Goal: Task Accomplishment & Management: Complete application form

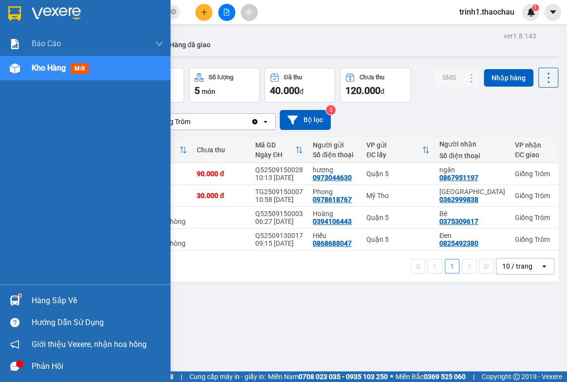
click at [44, 299] on div "Hàng sắp về" at bounding box center [98, 301] width 132 height 15
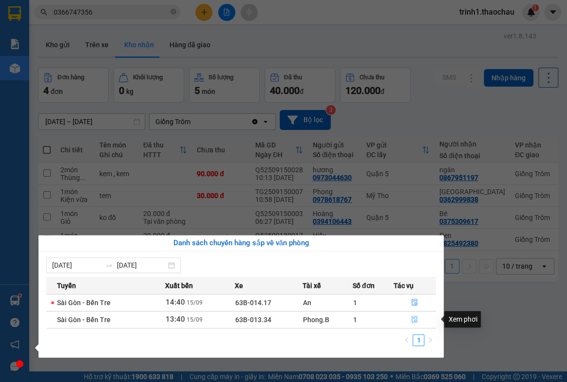
click at [415, 315] on button "button" at bounding box center [415, 320] width 42 height 16
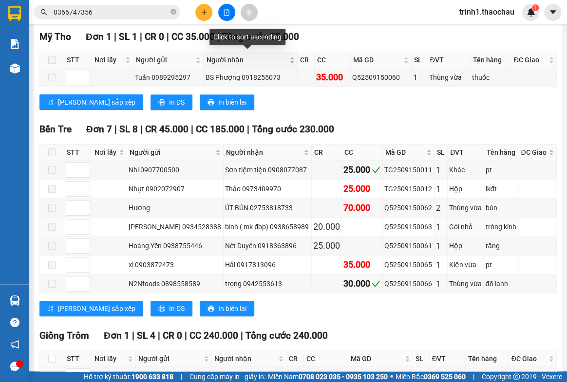
scroll to position [222, 0]
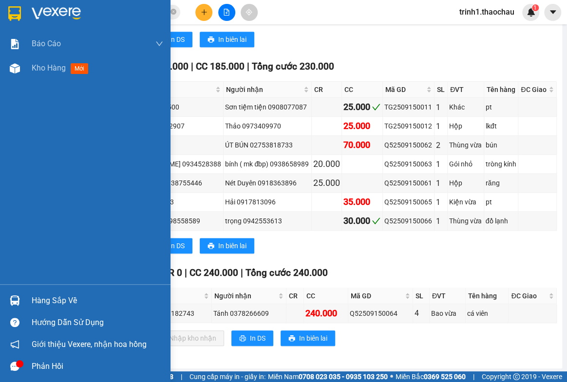
click at [66, 303] on div "Hàng sắp về" at bounding box center [98, 301] width 132 height 15
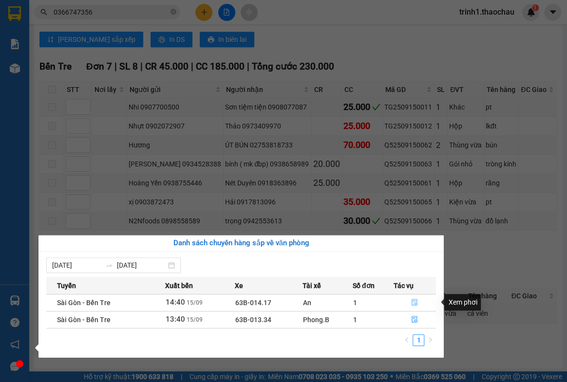
click at [415, 304] on icon "file-done" at bounding box center [414, 302] width 7 height 7
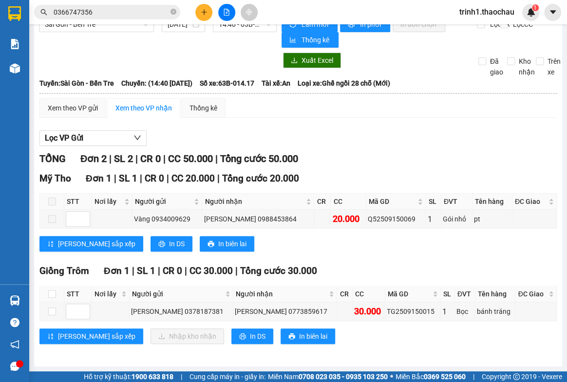
scroll to position [17, 0]
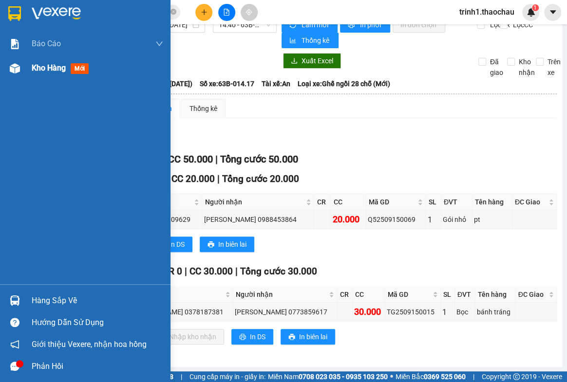
click at [57, 72] on span "Kho hàng" at bounding box center [49, 67] width 34 height 9
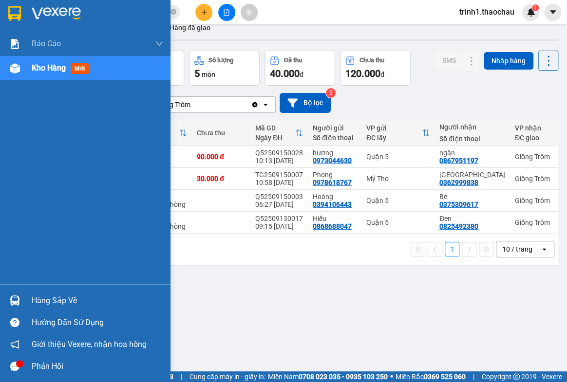
click at [49, 298] on div "Hàng sắp về" at bounding box center [98, 301] width 132 height 15
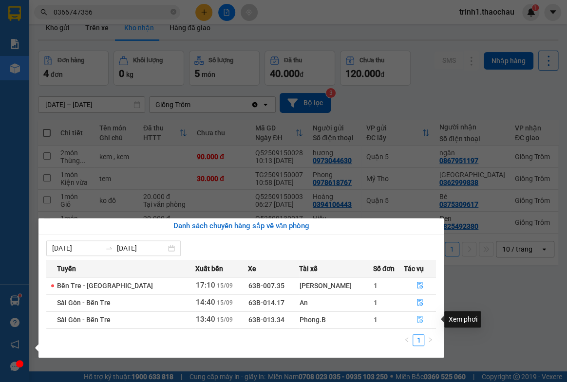
click at [417, 320] on icon "file-done" at bounding box center [420, 319] width 7 height 7
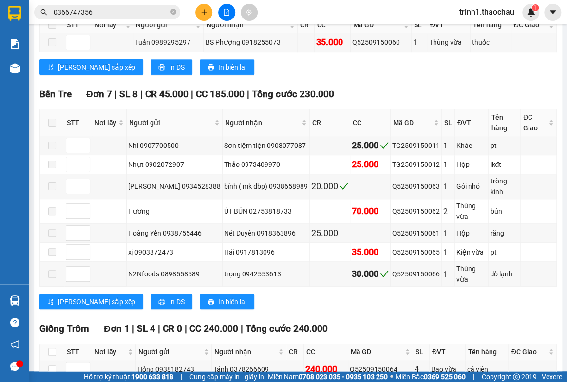
scroll to position [222, 0]
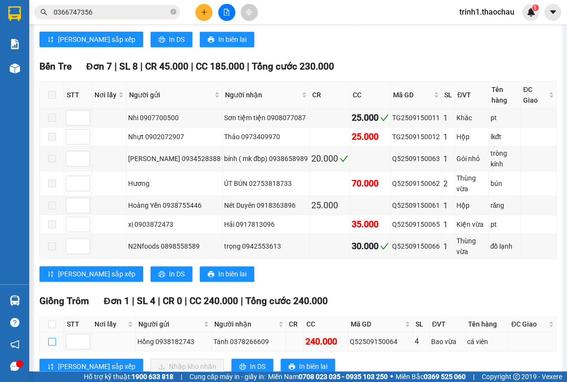
click at [50, 338] on input "checkbox" at bounding box center [52, 342] width 8 height 8
checkbox input "true"
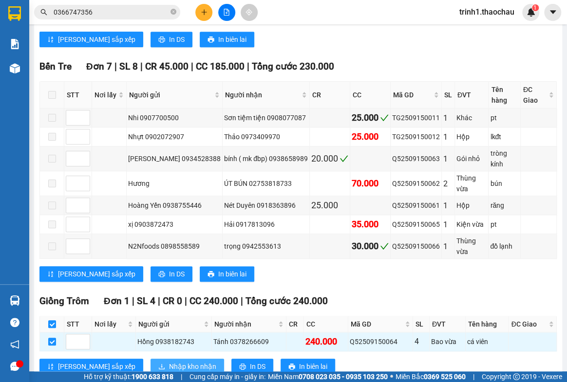
click at [151, 359] on button "Nhập kho nhận" at bounding box center [188, 367] width 74 height 16
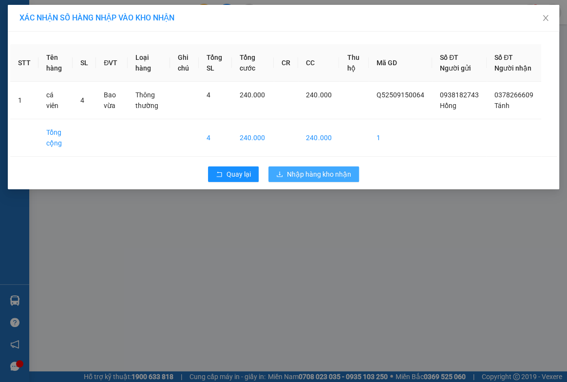
click at [326, 180] on span "Nhập hàng kho nhận" at bounding box center [319, 174] width 64 height 11
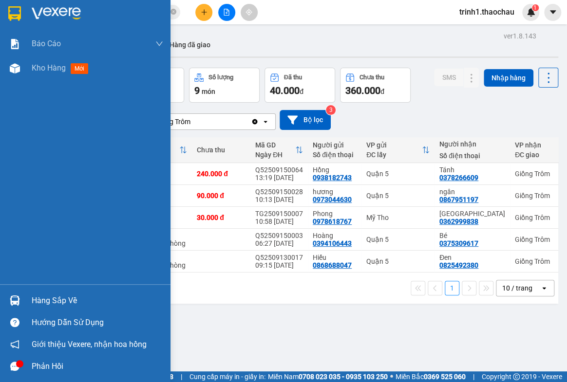
drag, startPoint x: 37, startPoint y: 304, endPoint x: 263, endPoint y: 288, distance: 226.1
click at [45, 302] on div "Hàng sắp về" at bounding box center [98, 301] width 132 height 15
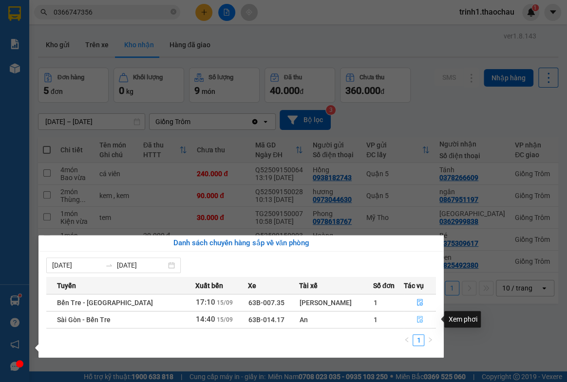
click at [417, 322] on icon "file-done" at bounding box center [420, 319] width 6 height 7
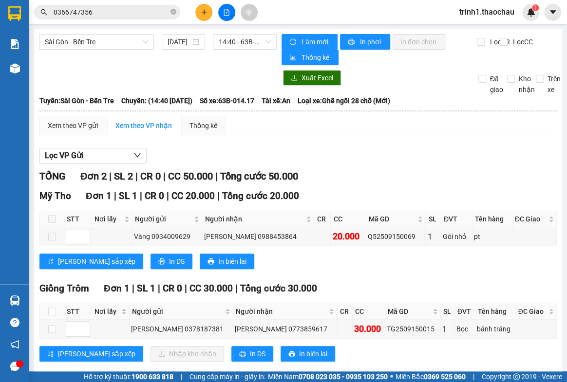
scroll to position [17, 0]
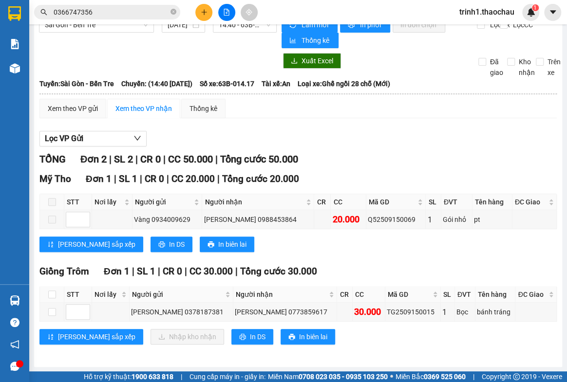
click at [392, 339] on div "[PERSON_NAME] sắp xếp Nhập kho nhận In DS In biên lai" at bounding box center [297, 337] width 517 height 16
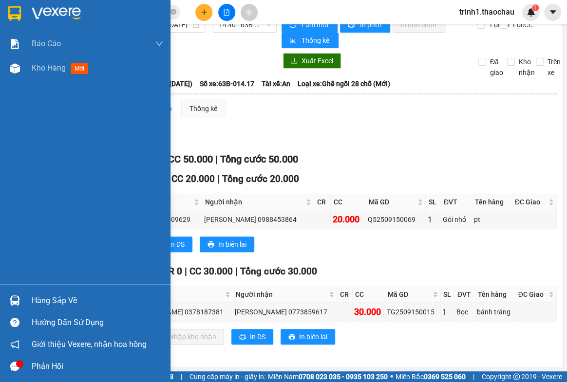
click at [42, 298] on div "Hàng sắp về" at bounding box center [98, 301] width 132 height 15
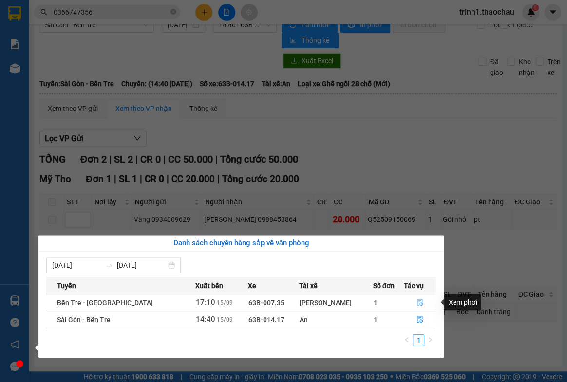
click at [417, 299] on icon "file-done" at bounding box center [420, 302] width 6 height 7
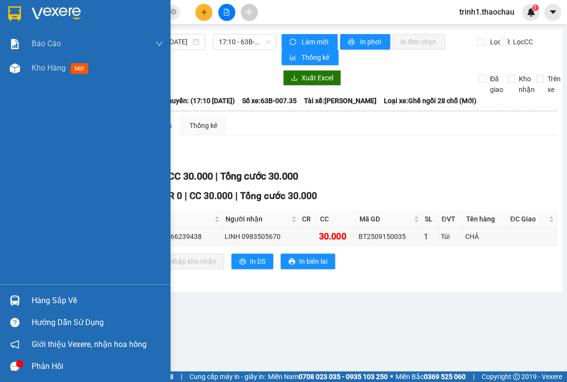
click at [39, 300] on div "Hàng sắp về" at bounding box center [98, 301] width 132 height 15
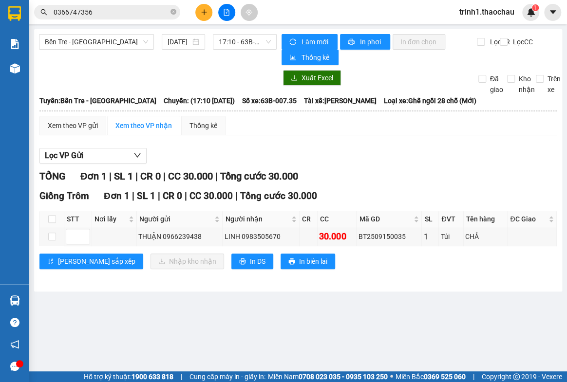
click at [463, 322] on section "Kết quả tìm kiếm ( 11 ) Bộ lọc Mã ĐH Trạng thái Món hàng Tổng cước Chưa cước Ng…" at bounding box center [283, 191] width 567 height 382
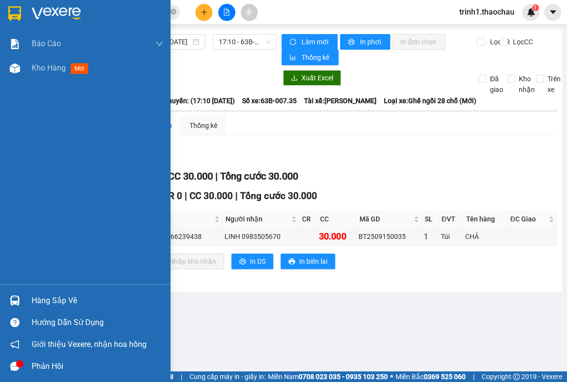
click at [72, 297] on div "Hàng sắp về" at bounding box center [98, 301] width 132 height 15
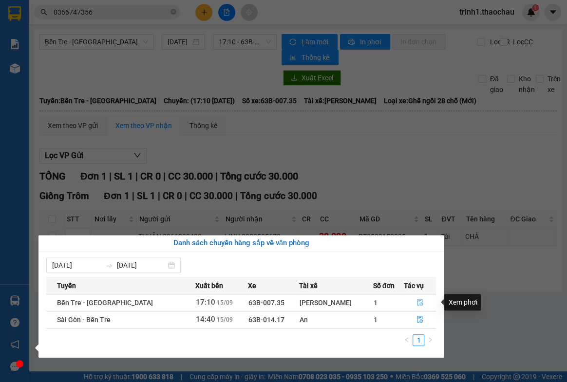
click at [417, 304] on icon "file-done" at bounding box center [420, 302] width 6 height 7
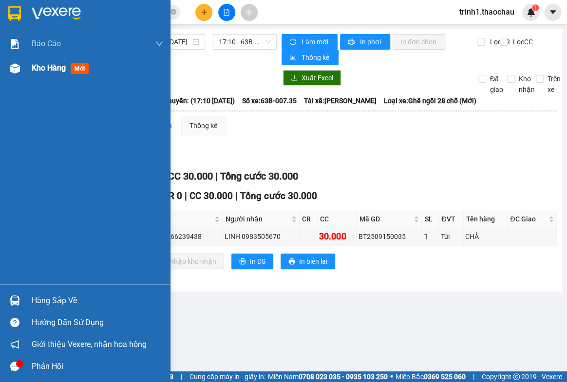
click at [41, 71] on span "Kho hàng" at bounding box center [49, 67] width 34 height 9
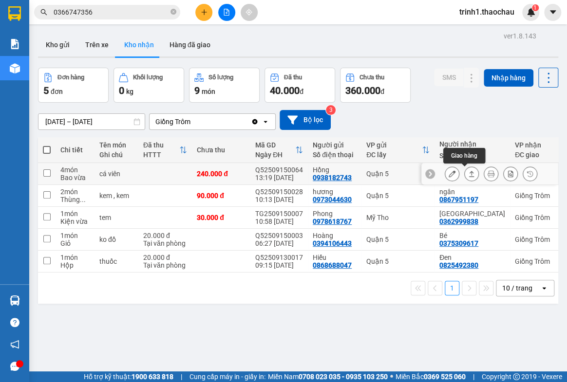
click at [465, 170] on button at bounding box center [472, 174] width 14 height 17
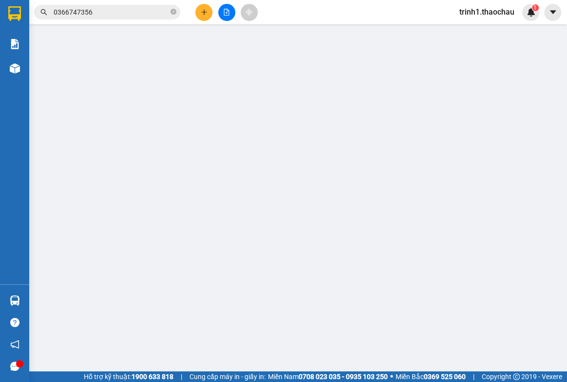
type input "0938182743"
type input "Hồng"
type input "0378266609"
type input "Tánh"
type input "240.000"
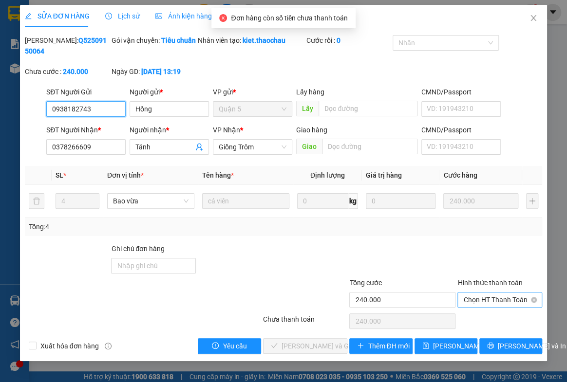
click at [479, 301] on span "Chọn HT Thanh Toán" at bounding box center [499, 300] width 73 height 15
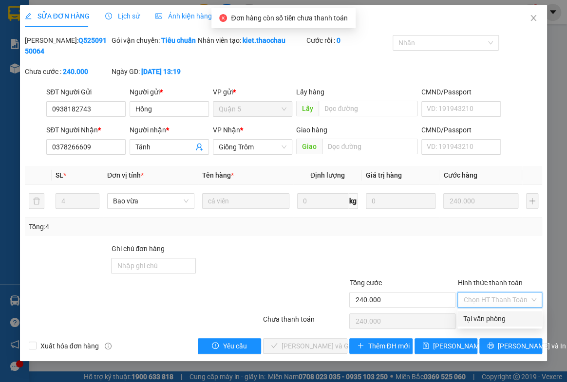
click at [481, 314] on div "Tại văn phòng" at bounding box center [499, 319] width 73 height 11
type input "0"
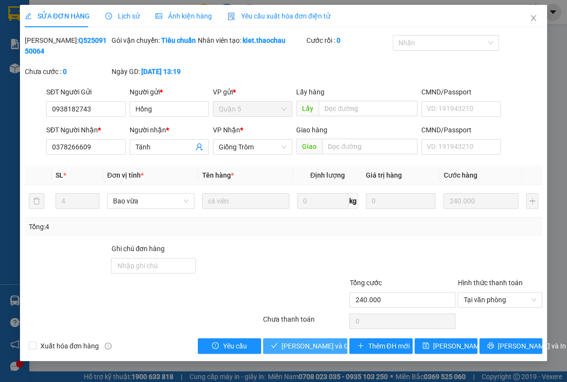
click at [314, 344] on span "[PERSON_NAME] và Giao hàng" at bounding box center [329, 346] width 94 height 11
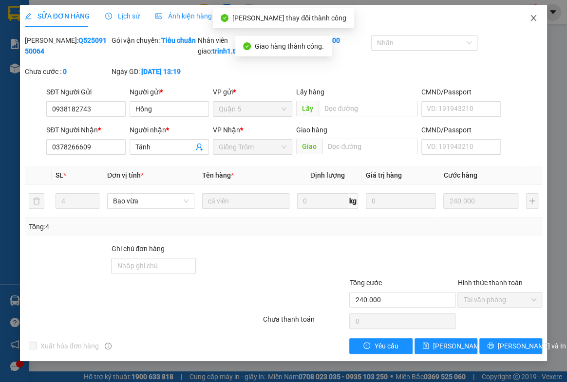
click at [530, 19] on icon "close" at bounding box center [534, 18] width 8 height 8
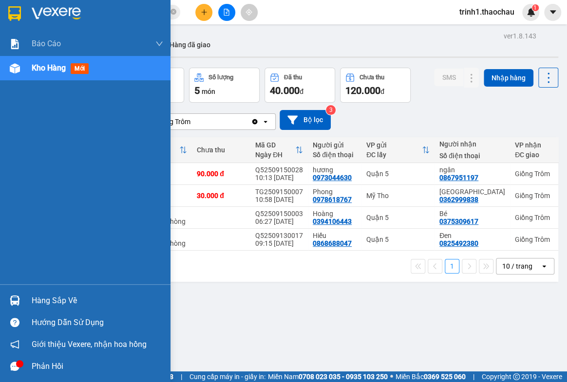
click at [60, 71] on span "Kho hàng" at bounding box center [49, 67] width 34 height 9
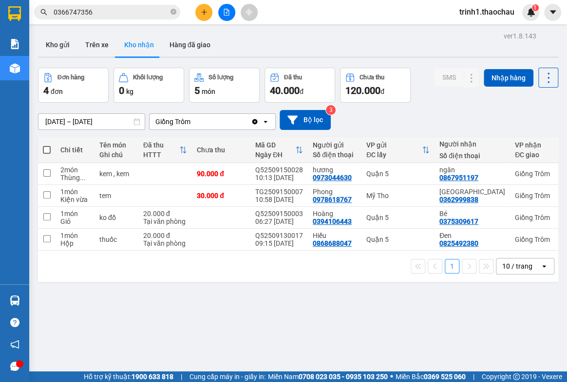
click at [120, 301] on div "ver 1.8.143 Kho gửi Trên xe Kho nhận Hàng đã giao Đơn hàng 4 đơn Khối lượng 0 k…" at bounding box center [298, 220] width 528 height 382
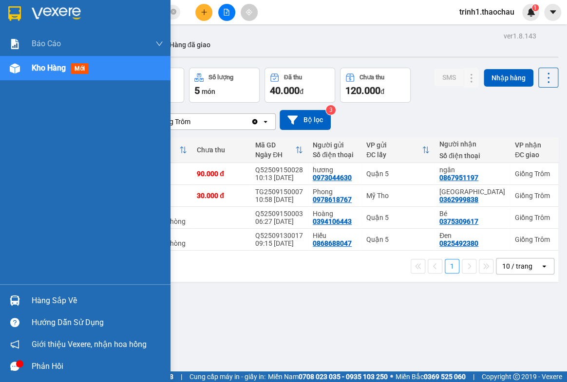
click at [39, 298] on div "Hàng sắp về" at bounding box center [98, 301] width 132 height 15
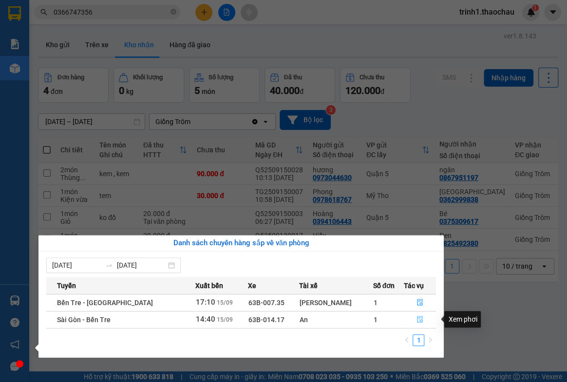
click at [417, 319] on icon "file-done" at bounding box center [420, 319] width 7 height 7
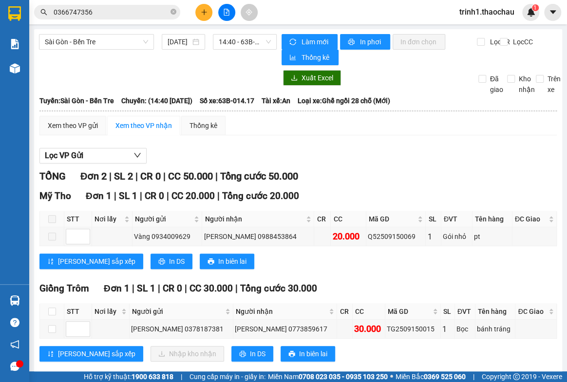
scroll to position [17, 0]
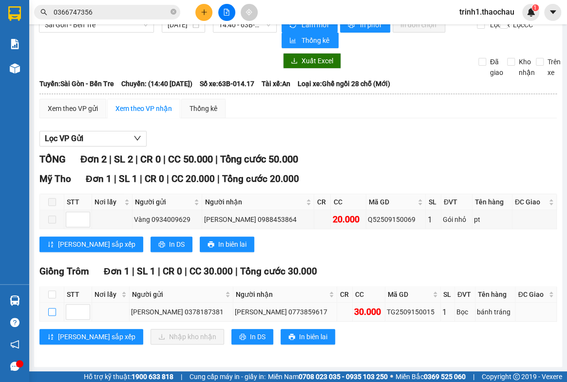
click at [50, 313] on input "checkbox" at bounding box center [52, 312] width 8 height 8
checkbox input "true"
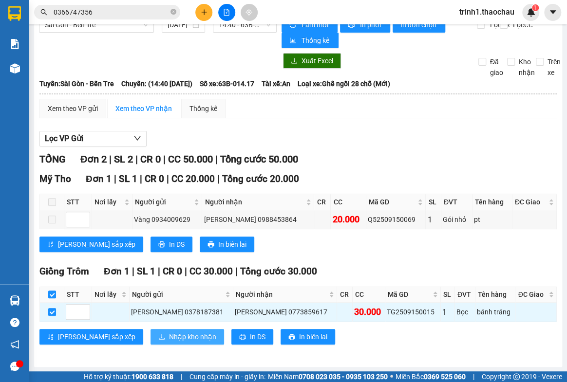
click at [158, 334] on icon "download" at bounding box center [161, 337] width 7 height 7
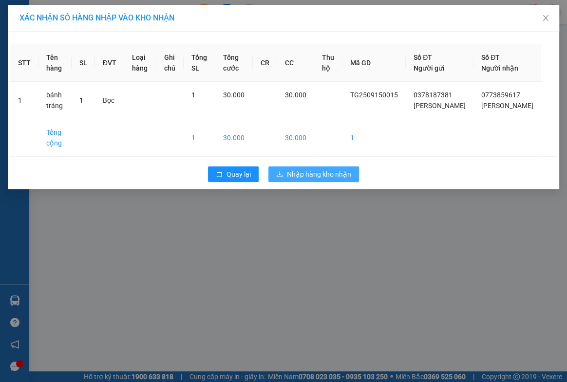
click at [299, 180] on span "Nhập hàng kho nhận" at bounding box center [319, 174] width 64 height 11
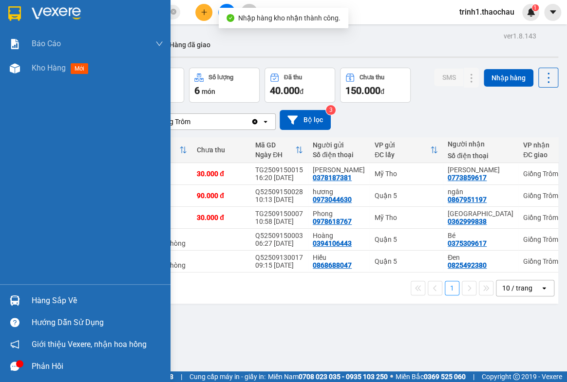
click at [58, 300] on div "Hàng sắp về" at bounding box center [98, 301] width 132 height 15
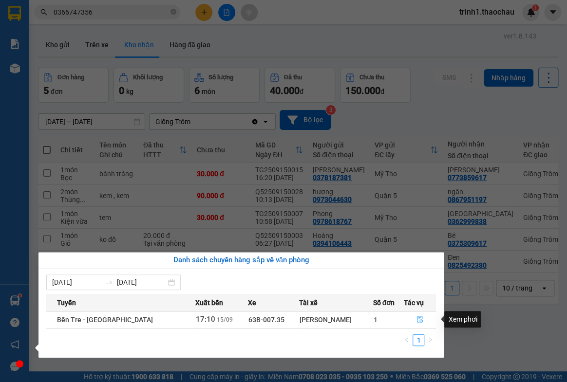
click at [417, 319] on icon "file-done" at bounding box center [420, 319] width 7 height 7
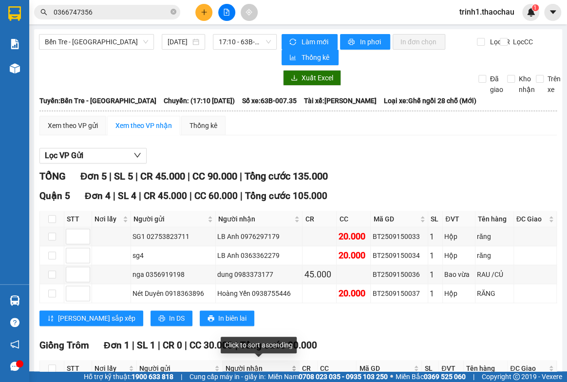
scroll to position [73, 0]
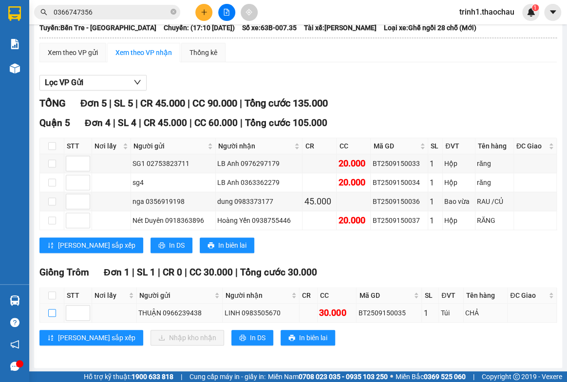
click at [53, 312] on input "checkbox" at bounding box center [52, 313] width 8 height 8
checkbox input "true"
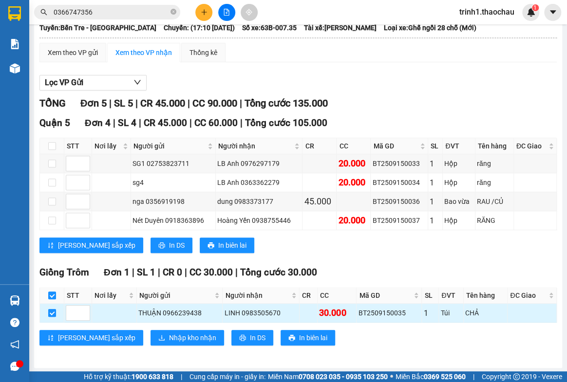
checkbox input "true"
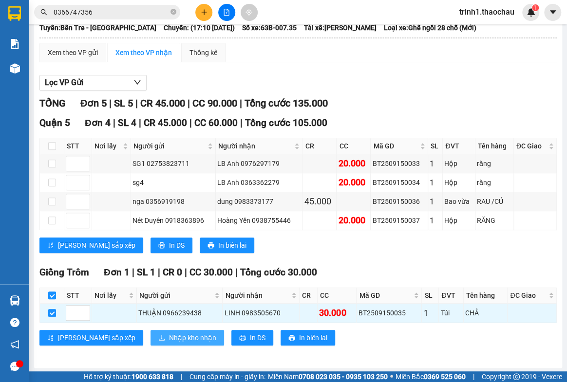
click at [169, 333] on span "Nhập kho nhận" at bounding box center [192, 338] width 47 height 11
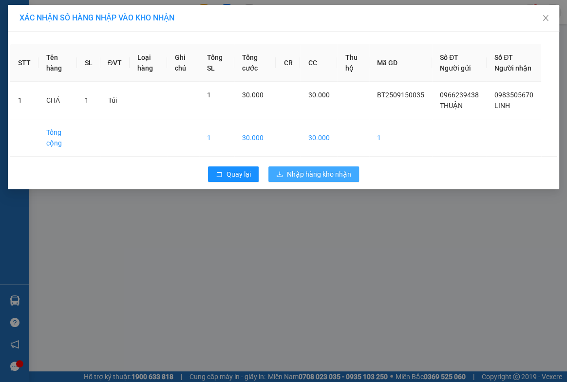
click at [296, 180] on span "Nhập hàng kho nhận" at bounding box center [319, 174] width 64 height 11
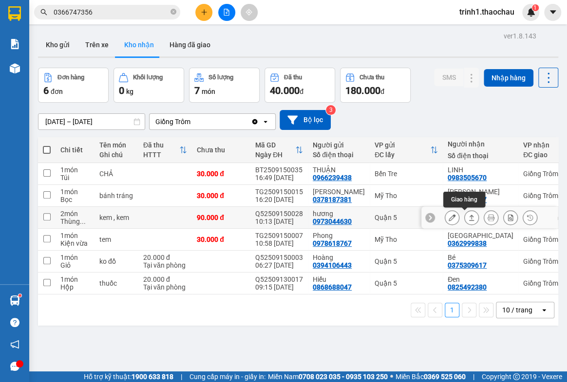
click at [465, 214] on button at bounding box center [472, 217] width 14 height 17
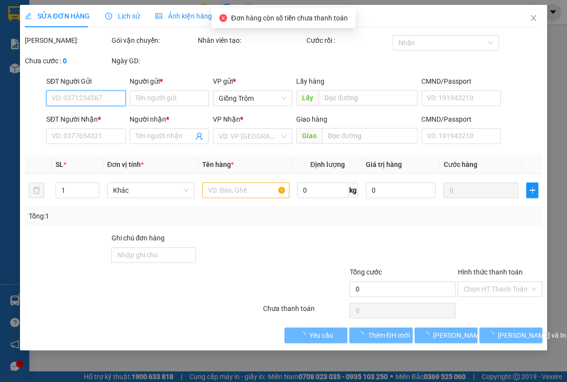
type input "0973044630"
type input "hương"
type input "0867951197"
type input "ngân"
type input "90.000"
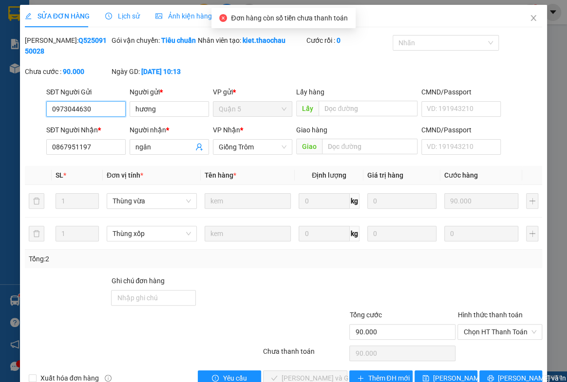
scroll to position [34, 0]
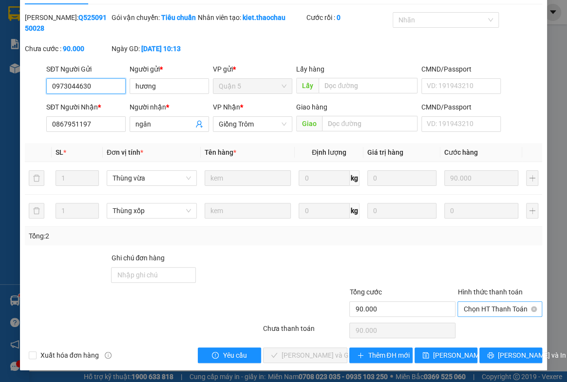
click at [475, 307] on span "Chọn HT Thanh Toán" at bounding box center [499, 309] width 73 height 15
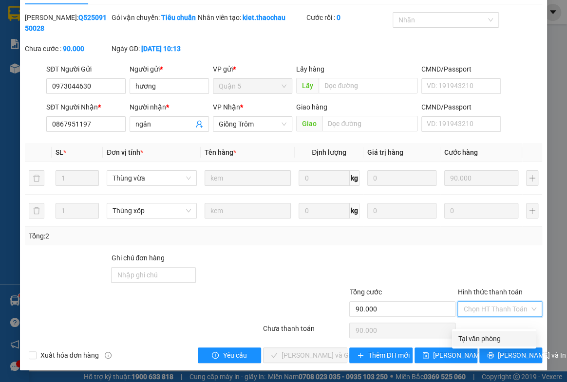
click at [475, 331] on div "Tại văn phòng" at bounding box center [494, 339] width 84 height 16
type input "0"
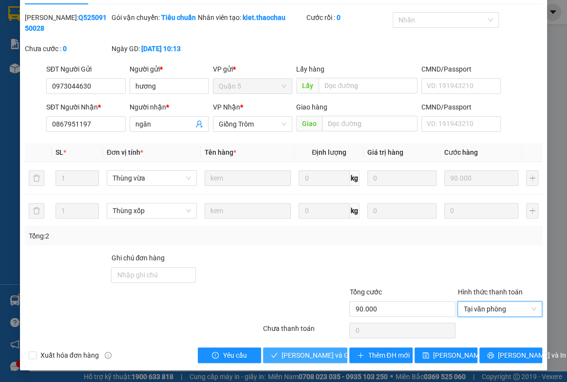
click at [318, 350] on span "[PERSON_NAME] và Giao hàng" at bounding box center [329, 355] width 94 height 11
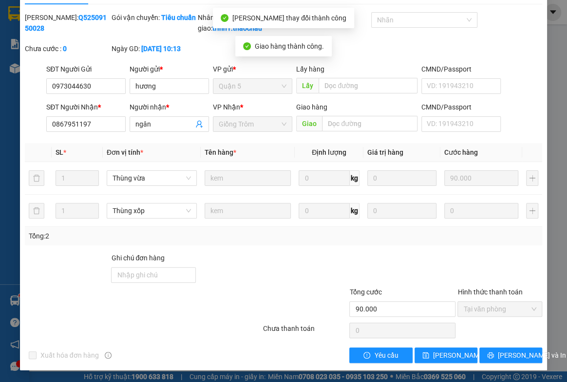
scroll to position [0, 0]
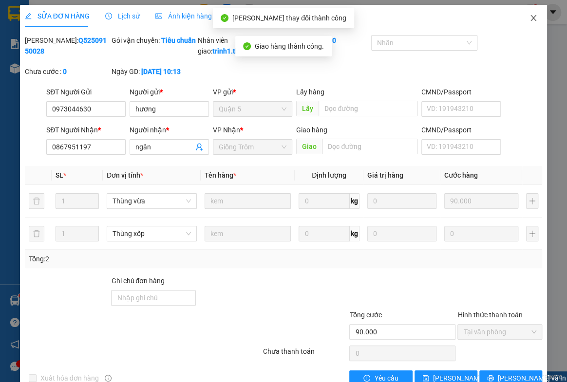
click at [531, 19] on span "Close" at bounding box center [533, 18] width 27 height 27
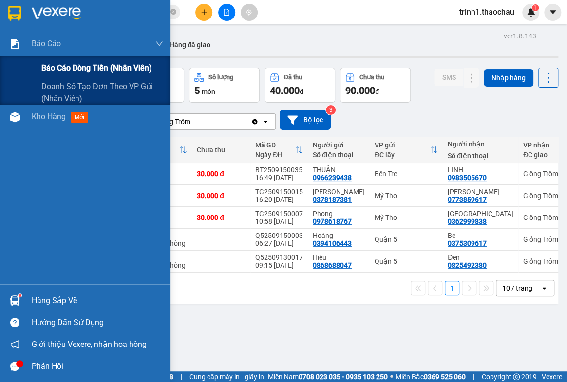
click at [56, 64] on span "Báo cáo dòng tiền (nhân viên)" at bounding box center [96, 68] width 111 height 12
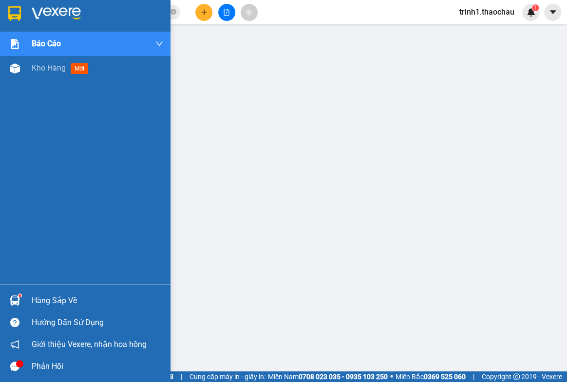
click at [46, 73] on div "Kho hàng mới" at bounding box center [62, 68] width 60 height 12
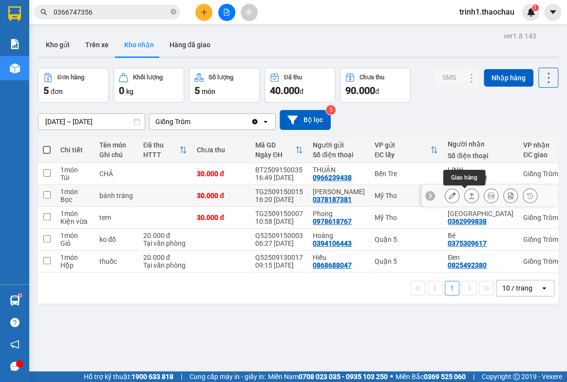
click at [468, 196] on icon at bounding box center [471, 195] width 7 height 7
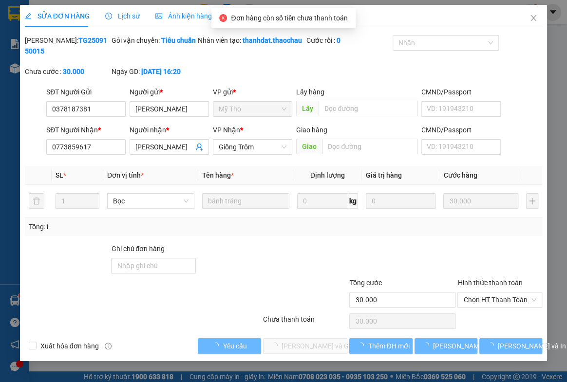
type input "0378187381"
type input "[PERSON_NAME]"
type input "0773859617"
type input "[PERSON_NAME]"
type input "30.000"
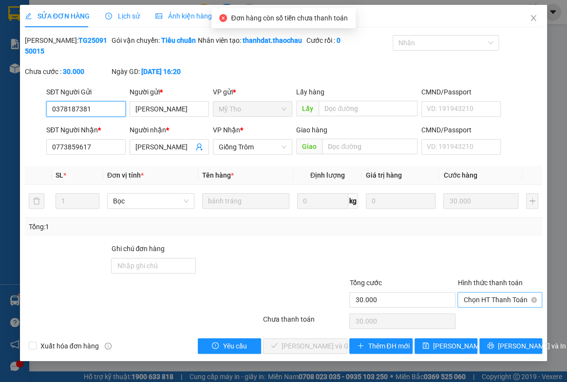
click at [472, 305] on span "Chọn HT Thanh Toán" at bounding box center [499, 300] width 73 height 15
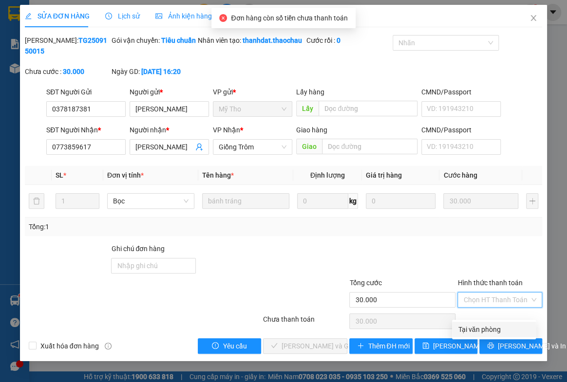
click at [479, 335] on div "Tại văn phòng" at bounding box center [494, 329] width 72 height 11
type input "0"
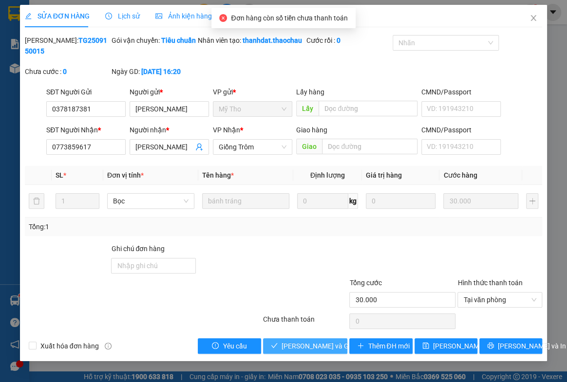
click at [294, 352] on span "[PERSON_NAME] và Giao hàng" at bounding box center [329, 346] width 94 height 11
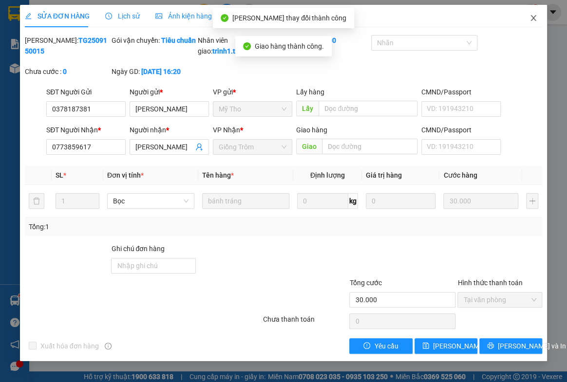
click at [531, 18] on span "Close" at bounding box center [533, 18] width 27 height 27
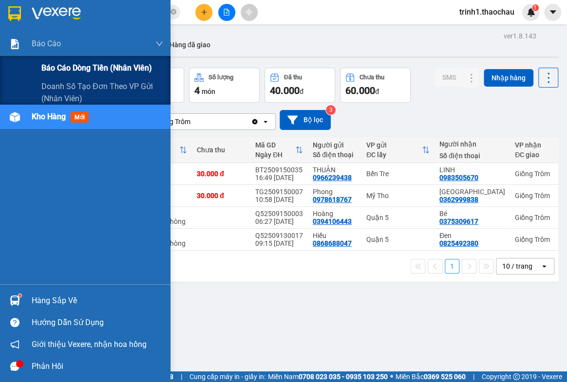
click at [48, 72] on span "Báo cáo dòng tiền (nhân viên)" at bounding box center [96, 68] width 111 height 12
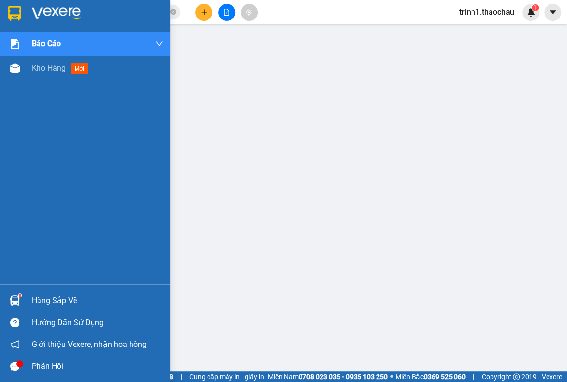
click at [38, 299] on div "Hàng sắp về" at bounding box center [98, 301] width 132 height 15
click at [50, 297] on div "Hàng sắp về" at bounding box center [98, 301] width 132 height 15
click at [43, 307] on div "Hàng sắp về" at bounding box center [98, 301] width 132 height 15
click at [53, 69] on span "Kho hàng" at bounding box center [49, 67] width 34 height 9
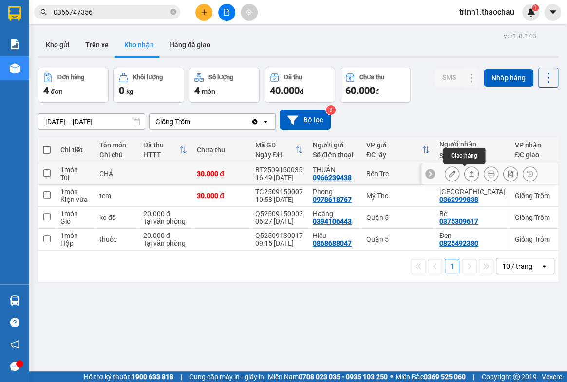
click at [468, 171] on icon at bounding box center [471, 174] width 7 height 7
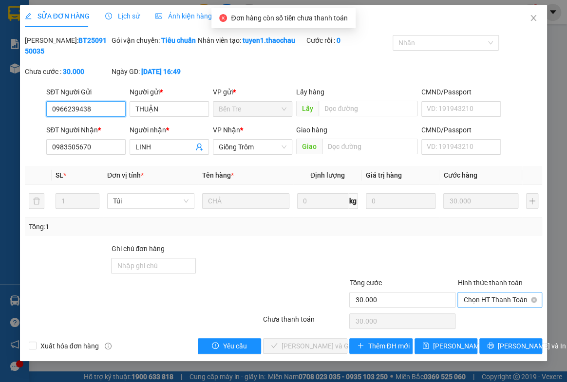
click at [477, 303] on span "Chọn HT Thanh Toán" at bounding box center [499, 300] width 73 height 15
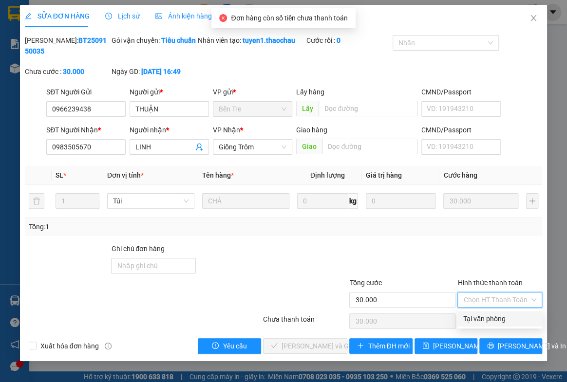
click at [477, 314] on div "Tại văn phòng" at bounding box center [499, 319] width 73 height 11
type input "0"
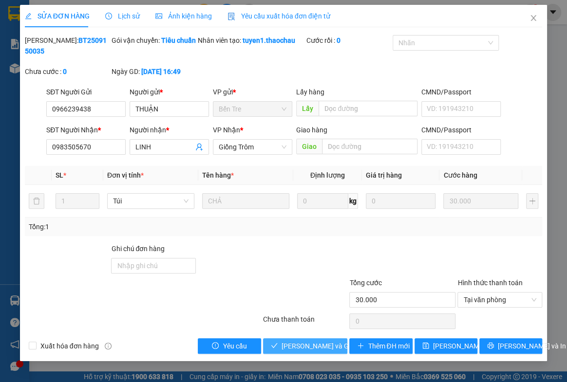
click at [313, 342] on span "[PERSON_NAME] và Giao hàng" at bounding box center [329, 346] width 94 height 11
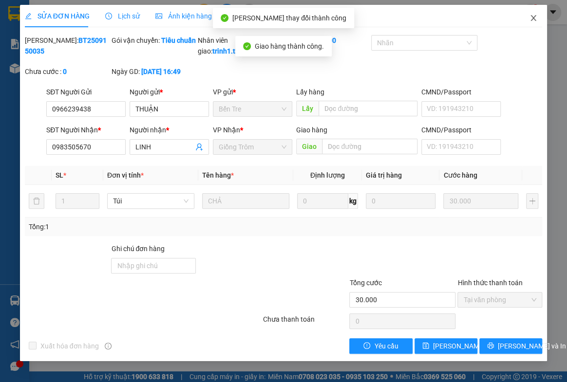
click at [531, 16] on icon "close" at bounding box center [533, 18] width 5 height 6
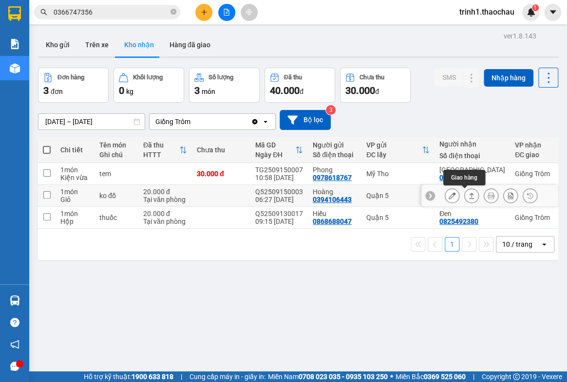
click at [468, 192] on button at bounding box center [472, 196] width 14 height 17
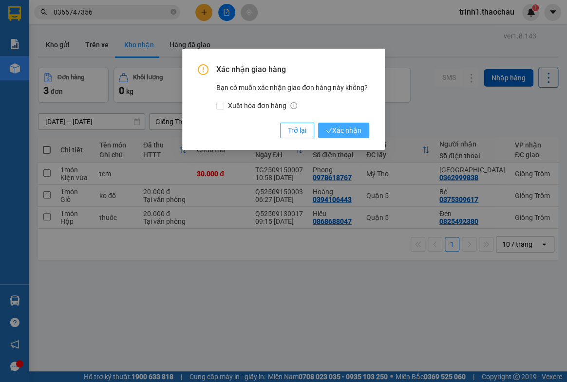
click at [345, 129] on span "Xác nhận" at bounding box center [344, 130] width 36 height 11
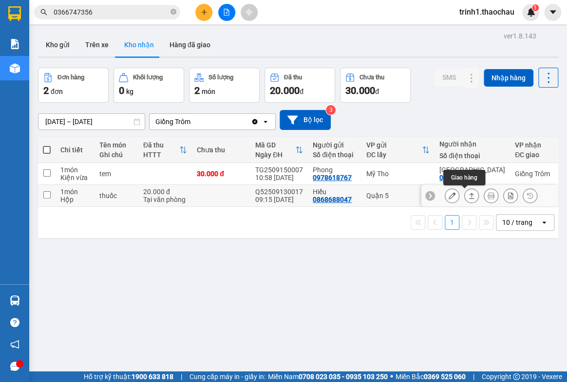
click at [468, 199] on icon at bounding box center [471, 195] width 7 height 7
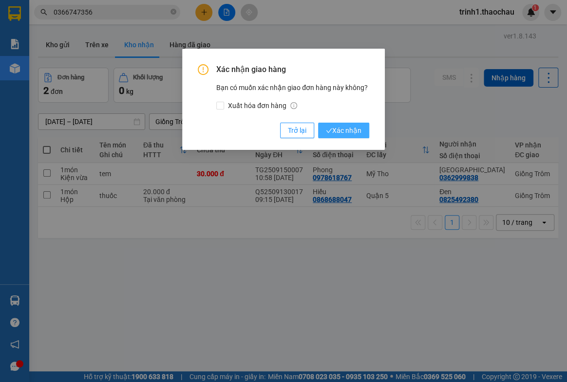
click at [351, 131] on span "Xác nhận" at bounding box center [344, 130] width 36 height 11
